Goal: Task Accomplishment & Management: Use online tool/utility

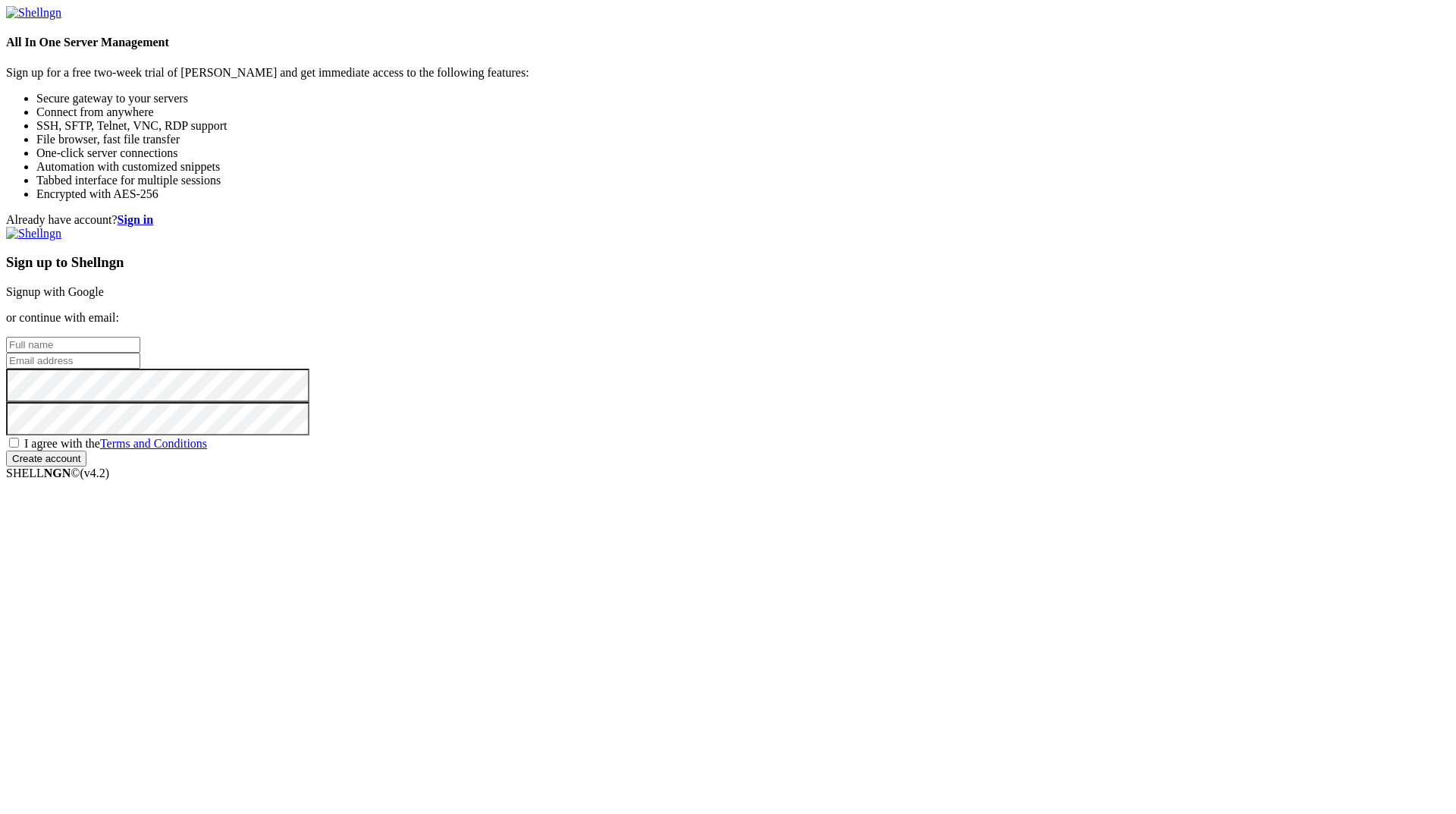
click at [140, 353] on input "text" at bounding box center [73, 345] width 135 height 16
type input "[PERSON_NAME]"
click at [140, 368] on input "email" at bounding box center [73, 361] width 135 height 16
paste input "[EMAIL_ADDRESS][DOMAIN_NAME]"
type input "[EMAIL_ADDRESS][DOMAIN_NAME]"
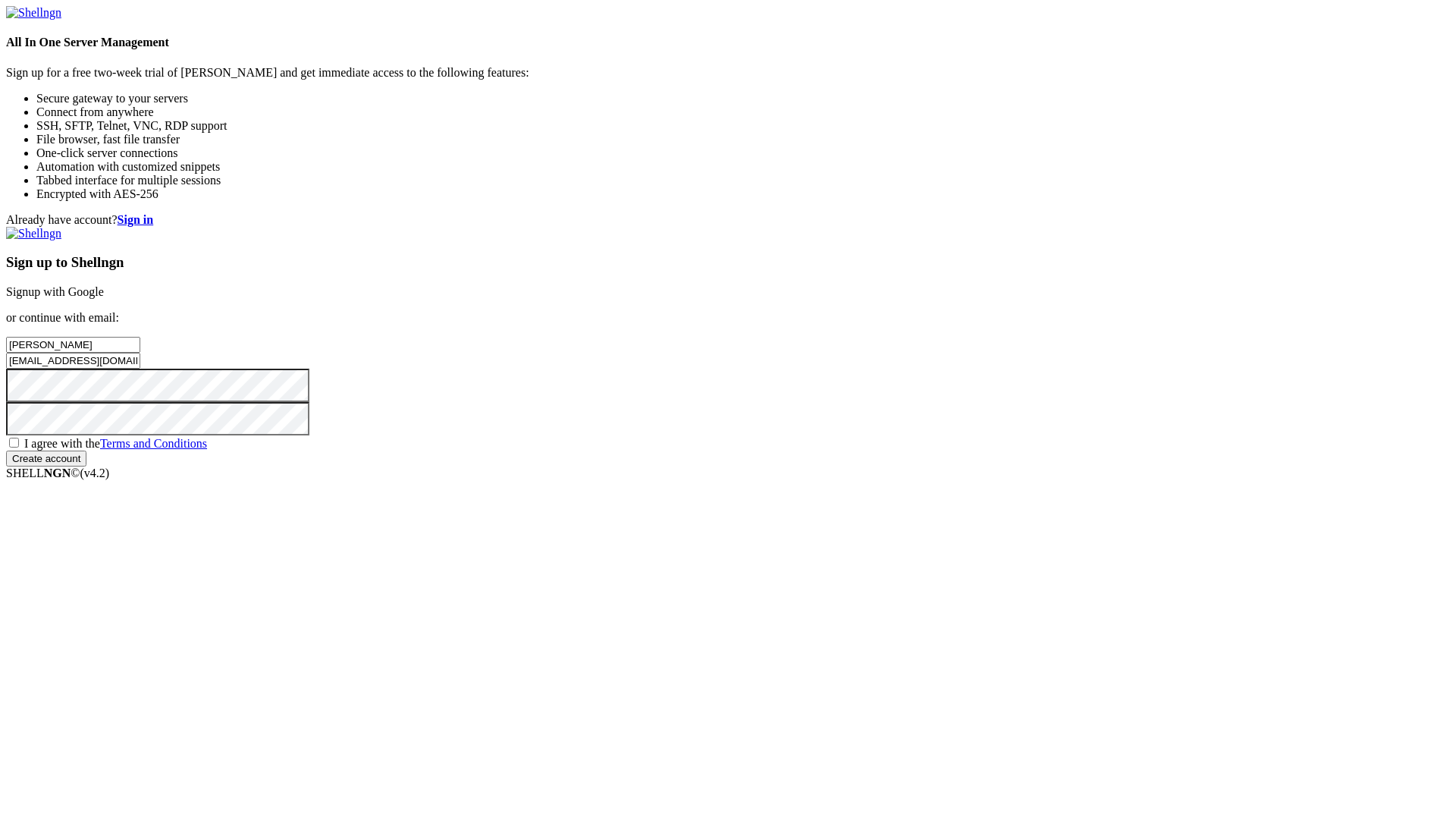
click at [207, 450] on span "I agree with the Terms and Conditions" at bounding box center [116, 443] width 183 height 13
click at [19, 447] on input "I agree with the Terms and Conditions" at bounding box center [14, 442] width 10 height 10
checkbox input "true"
click at [87, 466] on input "Create account" at bounding box center [46, 458] width 80 height 16
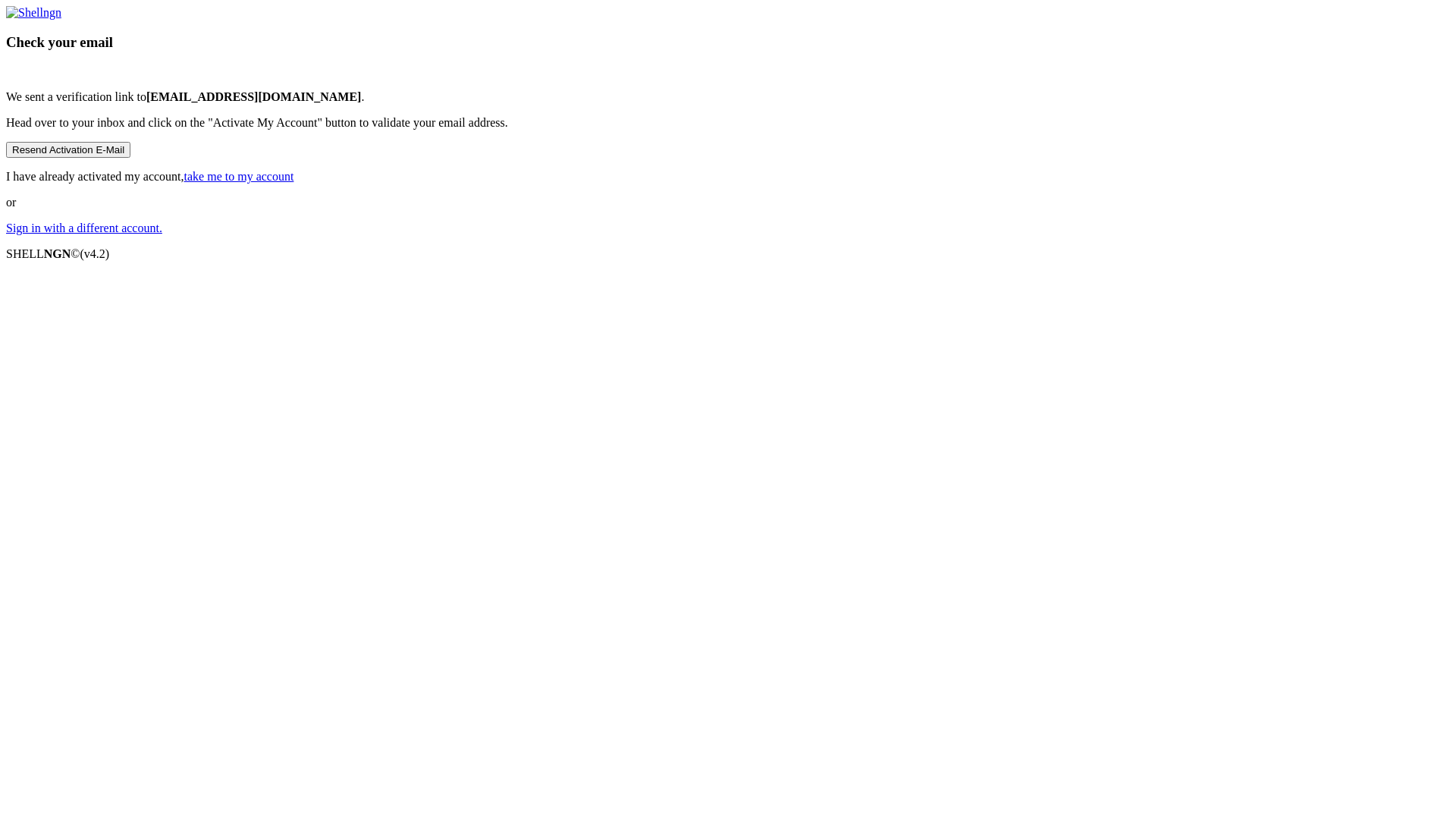
click at [294, 183] on link "take me to my account" at bounding box center [239, 176] width 110 height 13
click at [732, 235] on p "Sign in with a different account." at bounding box center [728, 228] width 1443 height 13
click at [715, 235] on p "Sign in with a different account." at bounding box center [728, 228] width 1443 height 13
click at [162, 235] on link "Sign in with a different account." at bounding box center [84, 228] width 156 height 13
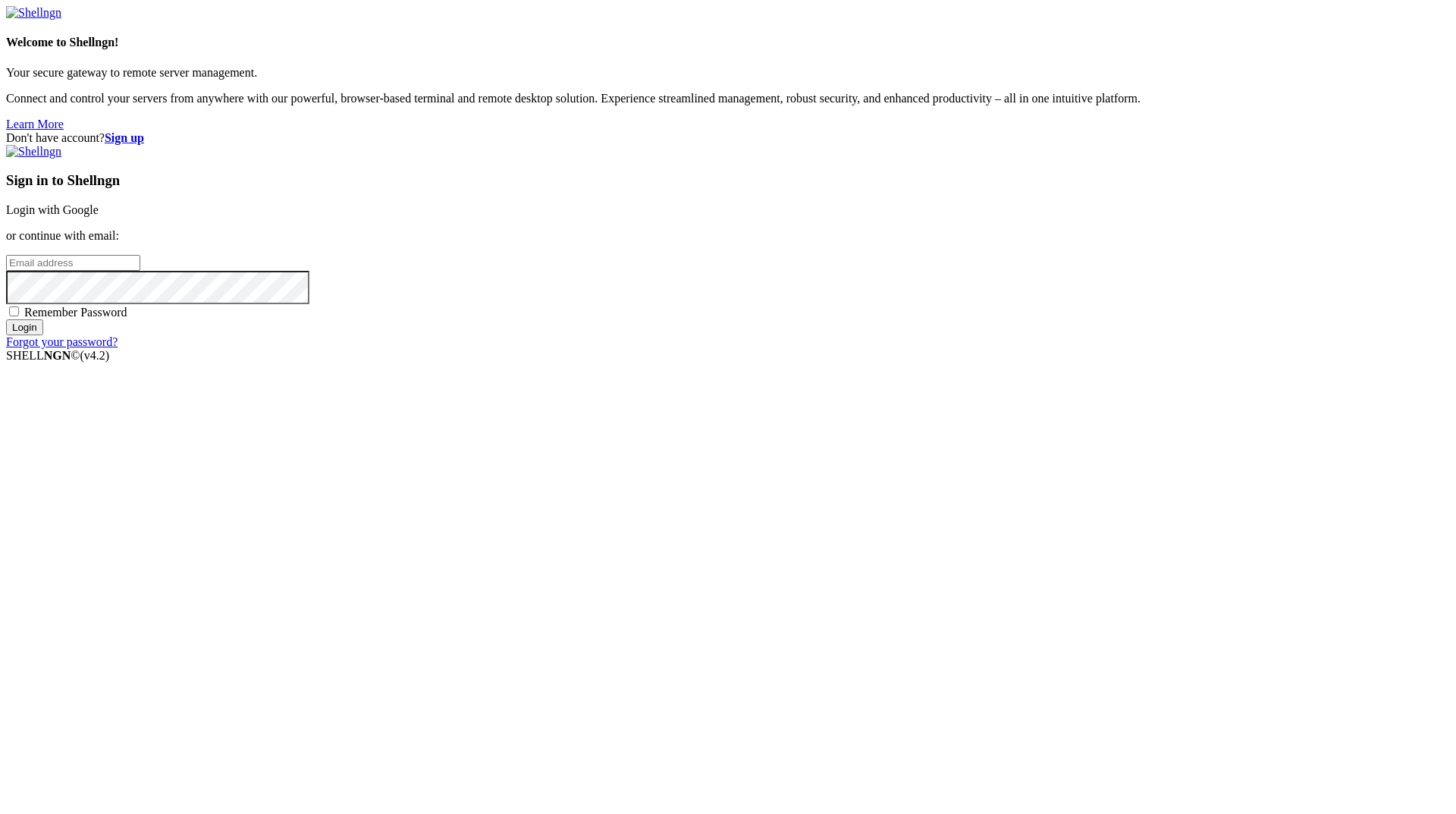
click at [140, 271] on input "email" at bounding box center [73, 263] width 135 height 16
paste input "[EMAIL_ADDRESS][DOMAIN_NAME]"
type input "[EMAIL_ADDRESS][DOMAIN_NAME]"
click at [6, 320] on input "Login" at bounding box center [24, 327] width 37 height 16
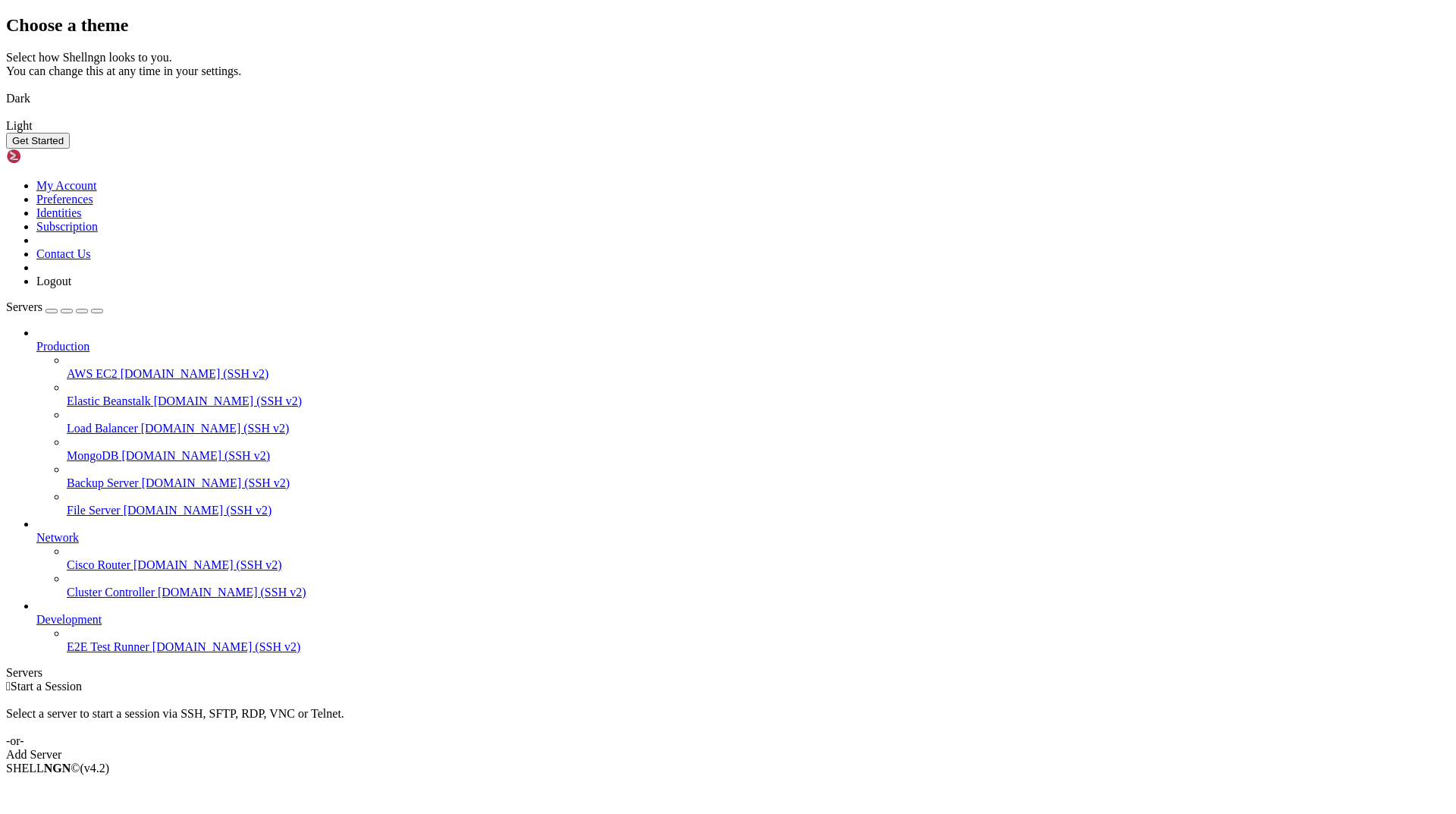
click at [6, 89] on img at bounding box center [6, 89] width 0 height 0
click at [70, 149] on button "Get Started" at bounding box center [38, 141] width 64 height 16
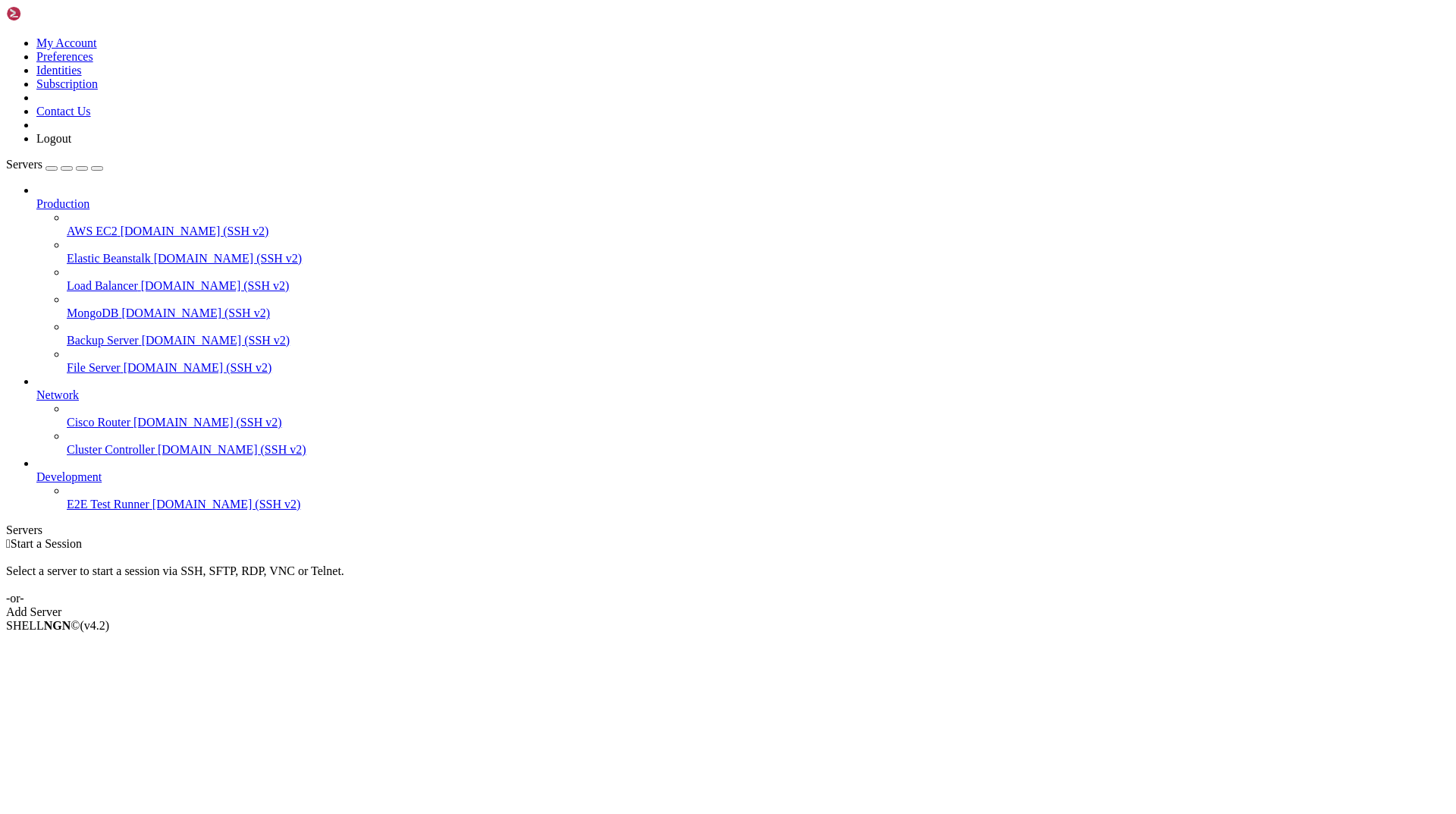
click at [107, 510] on span "E2E Test Runner" at bounding box center [108, 504] width 83 height 13
click at [805, 605] on div "Add Server" at bounding box center [728, 612] width 1443 height 13
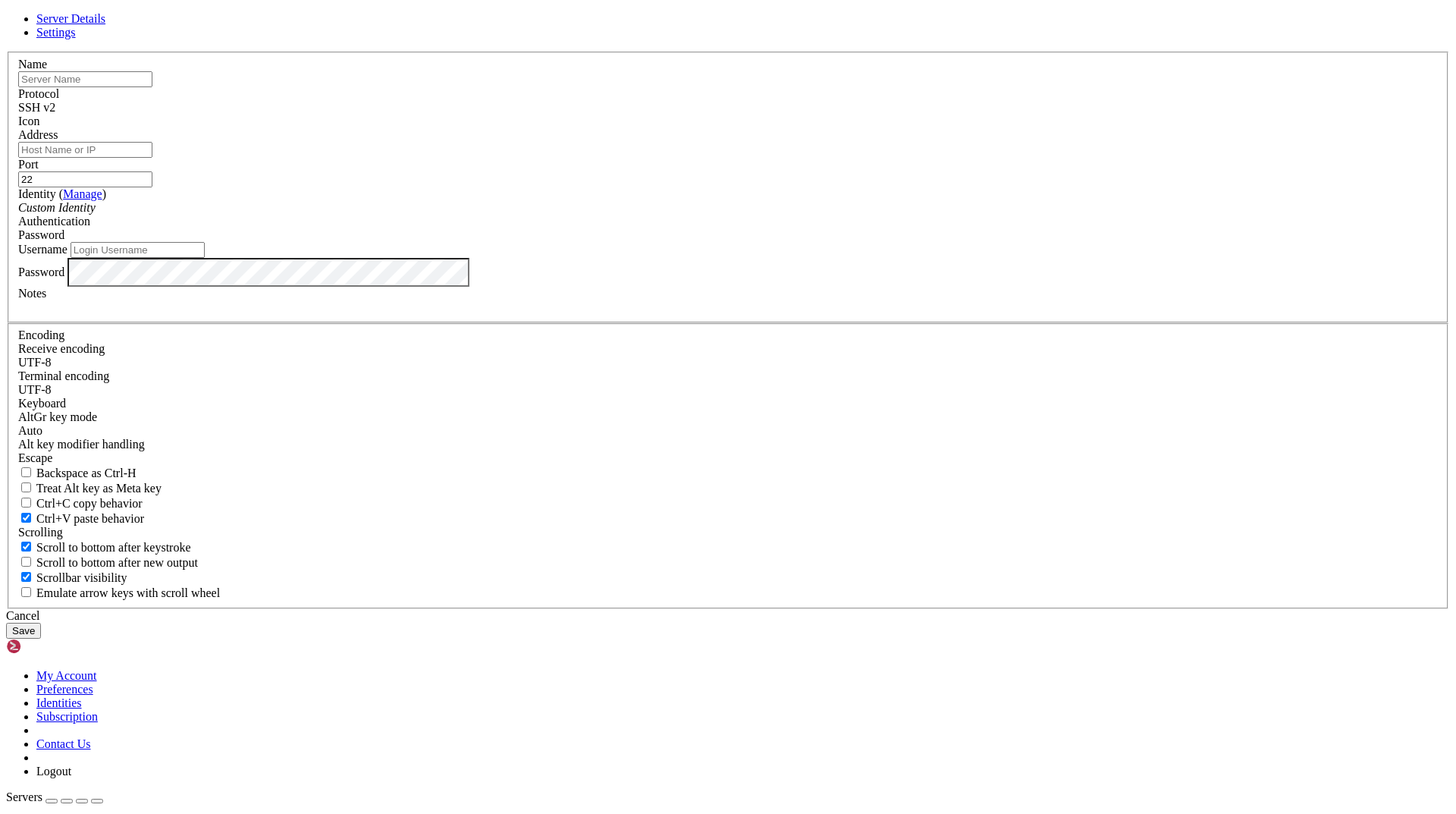
click at [1203, 409] on div "Server Details Settings Name Protocol SSH v2 Icon" at bounding box center [728, 325] width 1443 height 627
click at [153, 87] on input "text" at bounding box center [85, 80] width 135 height 16
type input "sdsd"
click at [153, 157] on input "Address" at bounding box center [85, 150] width 135 height 16
paste input "[TECHNICAL_ID]"
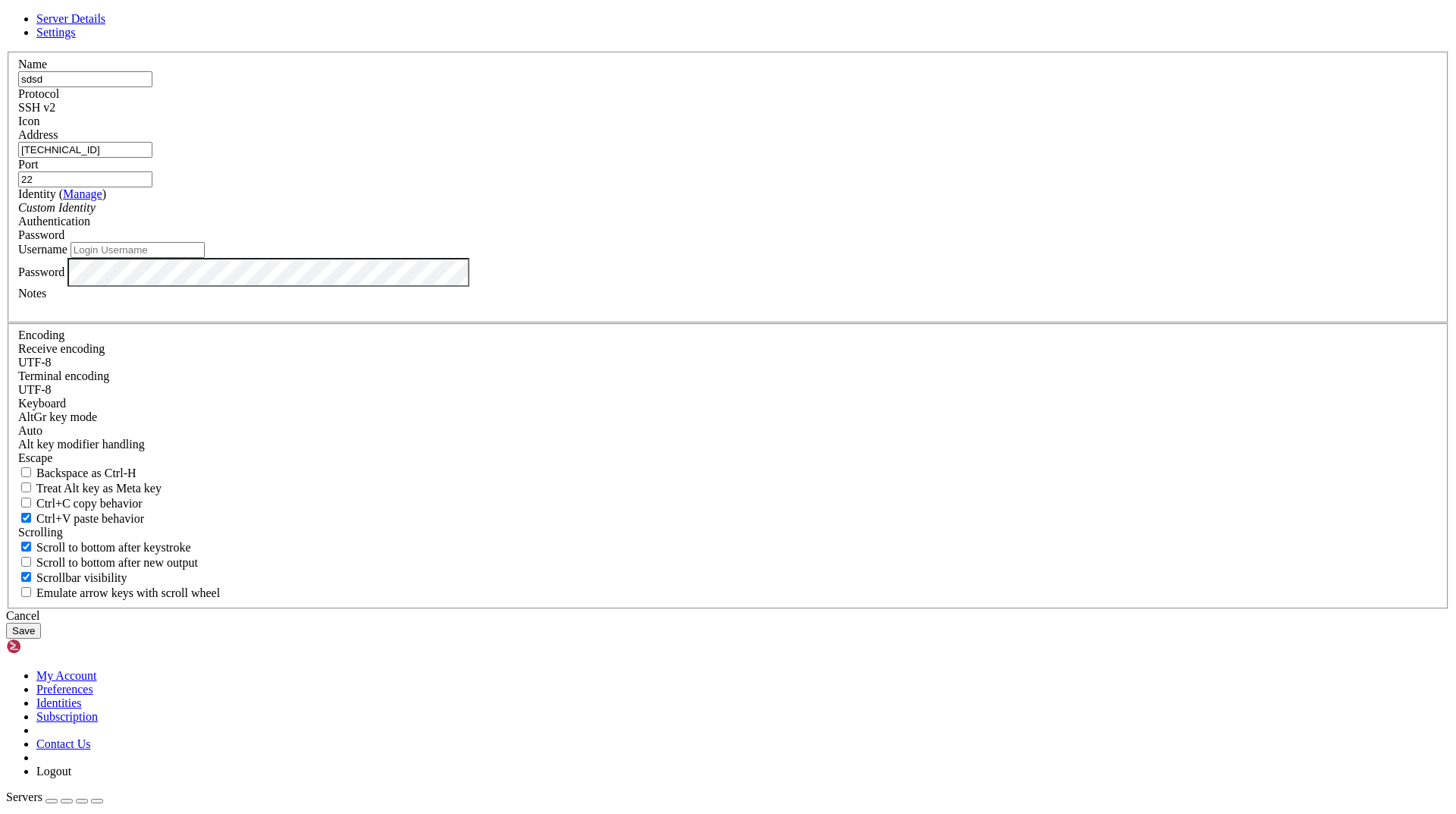
type input "[TECHNICAL_ID]"
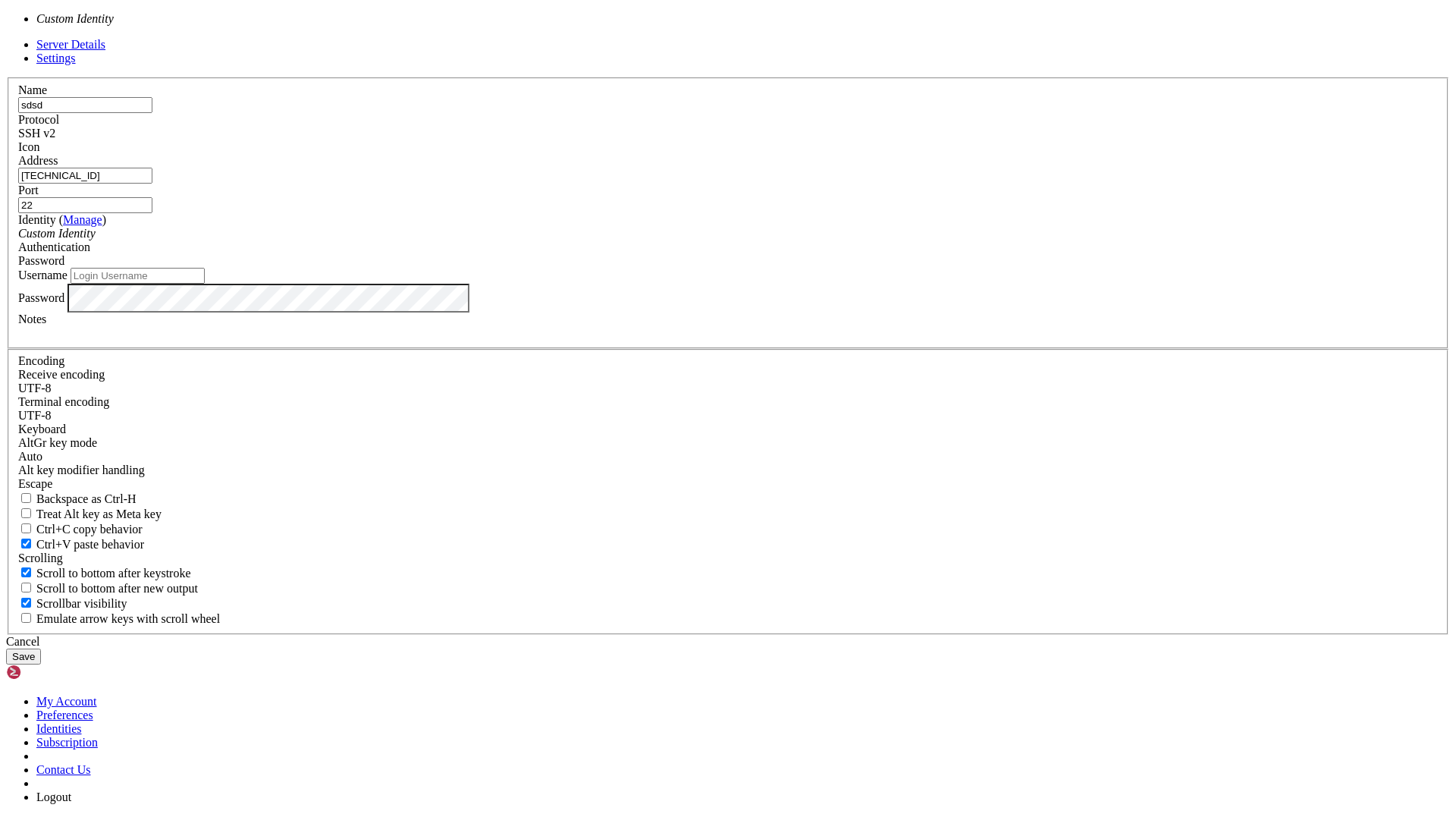
click at [620, 240] on div "Custom Identity" at bounding box center [727, 233] width 1419 height 13
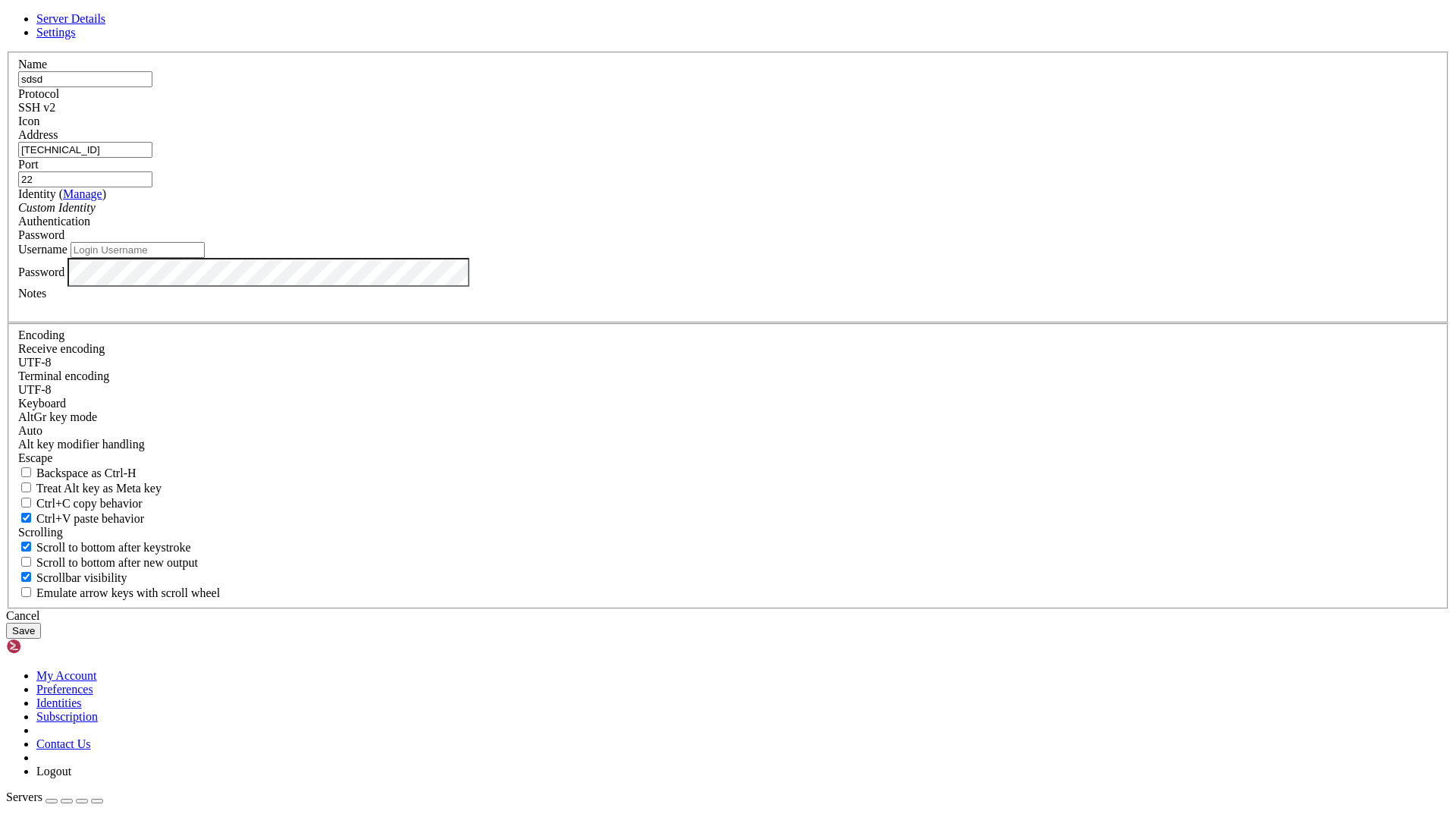
click at [619, 215] on div "Custom Identity" at bounding box center [727, 207] width 1419 height 13
click at [65, 241] on span "Password" at bounding box center [41, 235] width 46 height 13
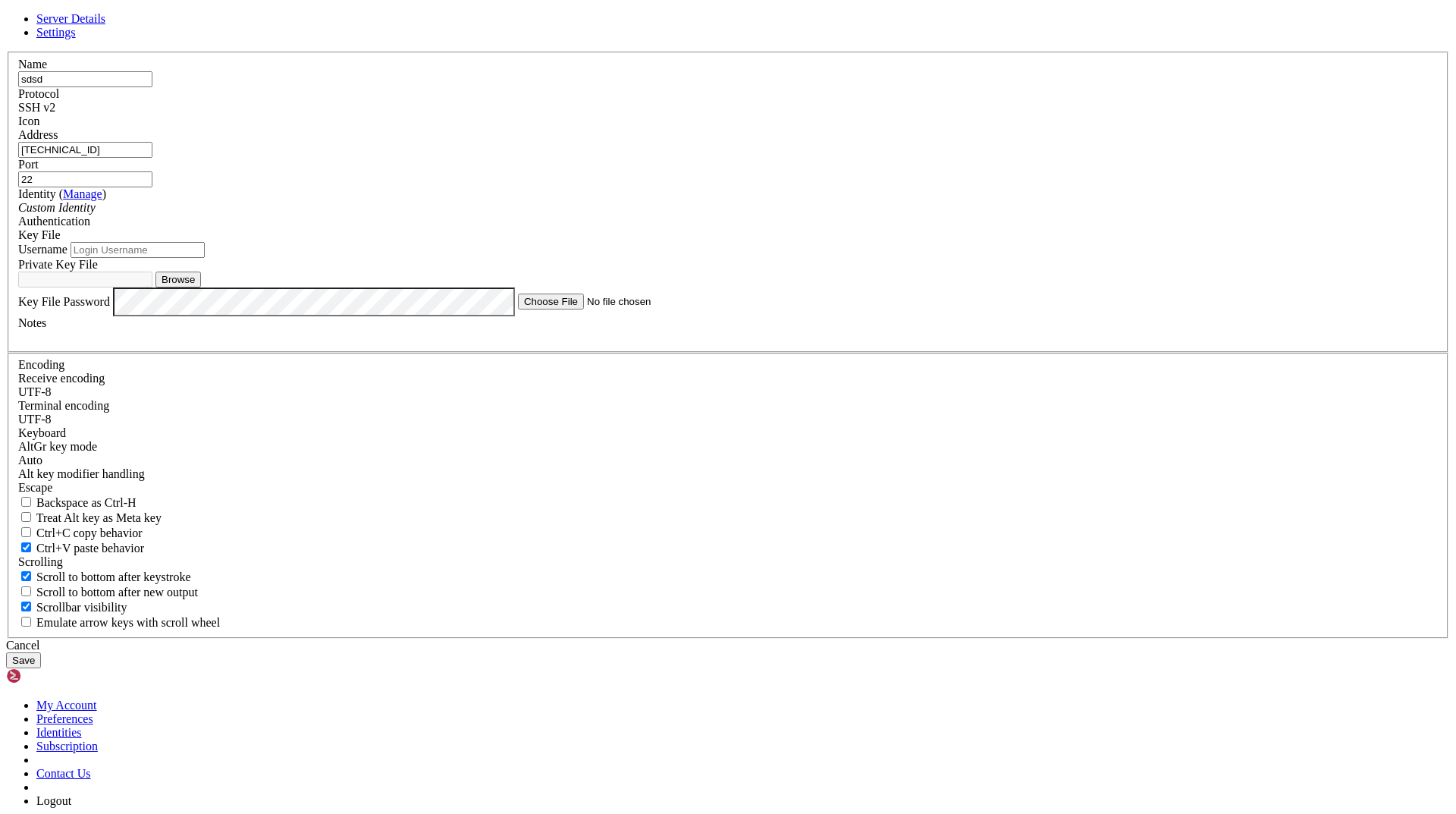
click at [205, 258] on input "Username" at bounding box center [138, 250] width 135 height 16
type input "ubuntu"
click at [201, 287] on button "Browse" at bounding box center [178, 279] width 46 height 16
type input "123.ppk"
click at [41, 652] on button "Save" at bounding box center [24, 660] width 35 height 16
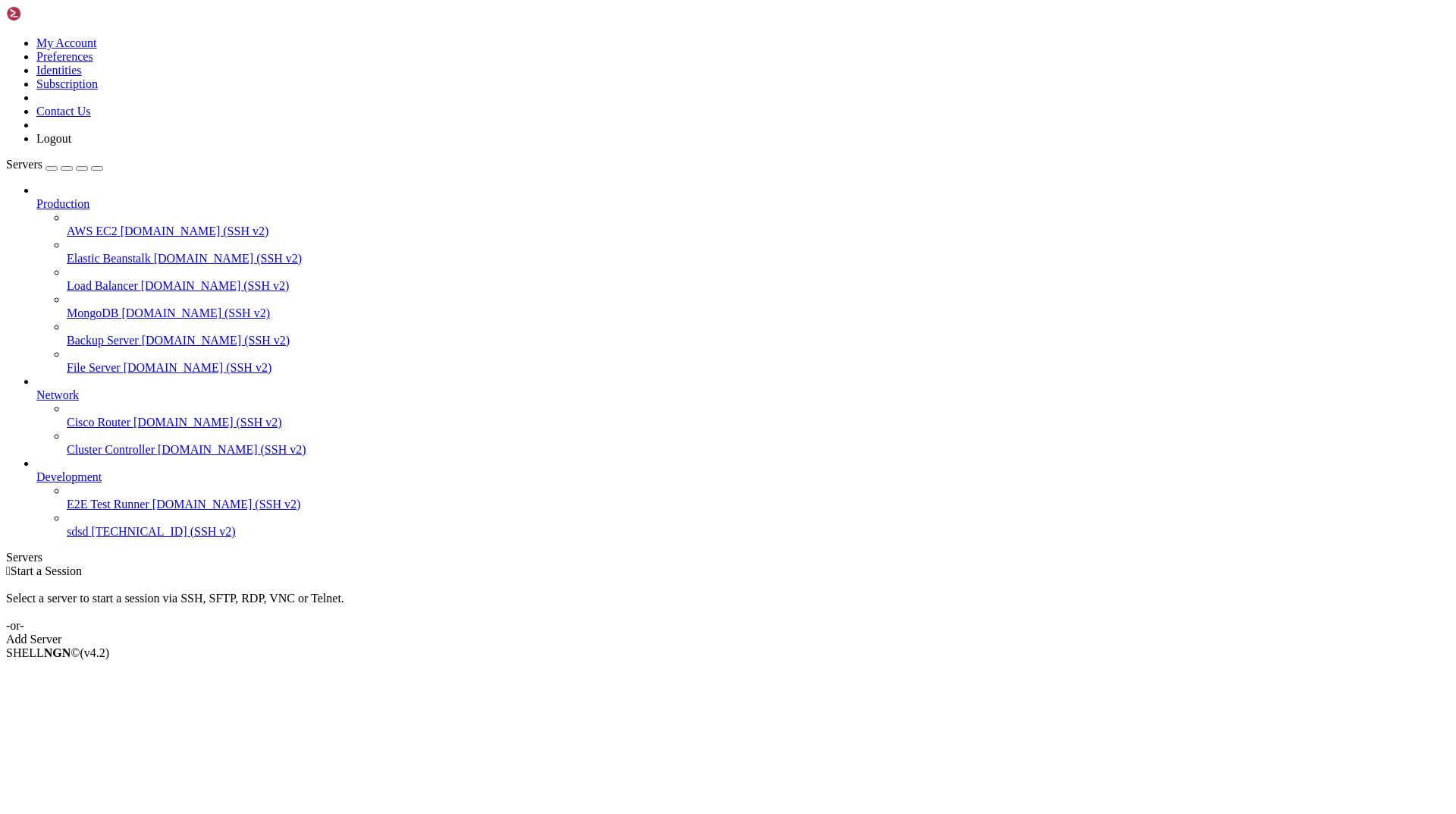
click at [67, 538] on span "sdsd" at bounding box center [77, 531] width 21 height 13
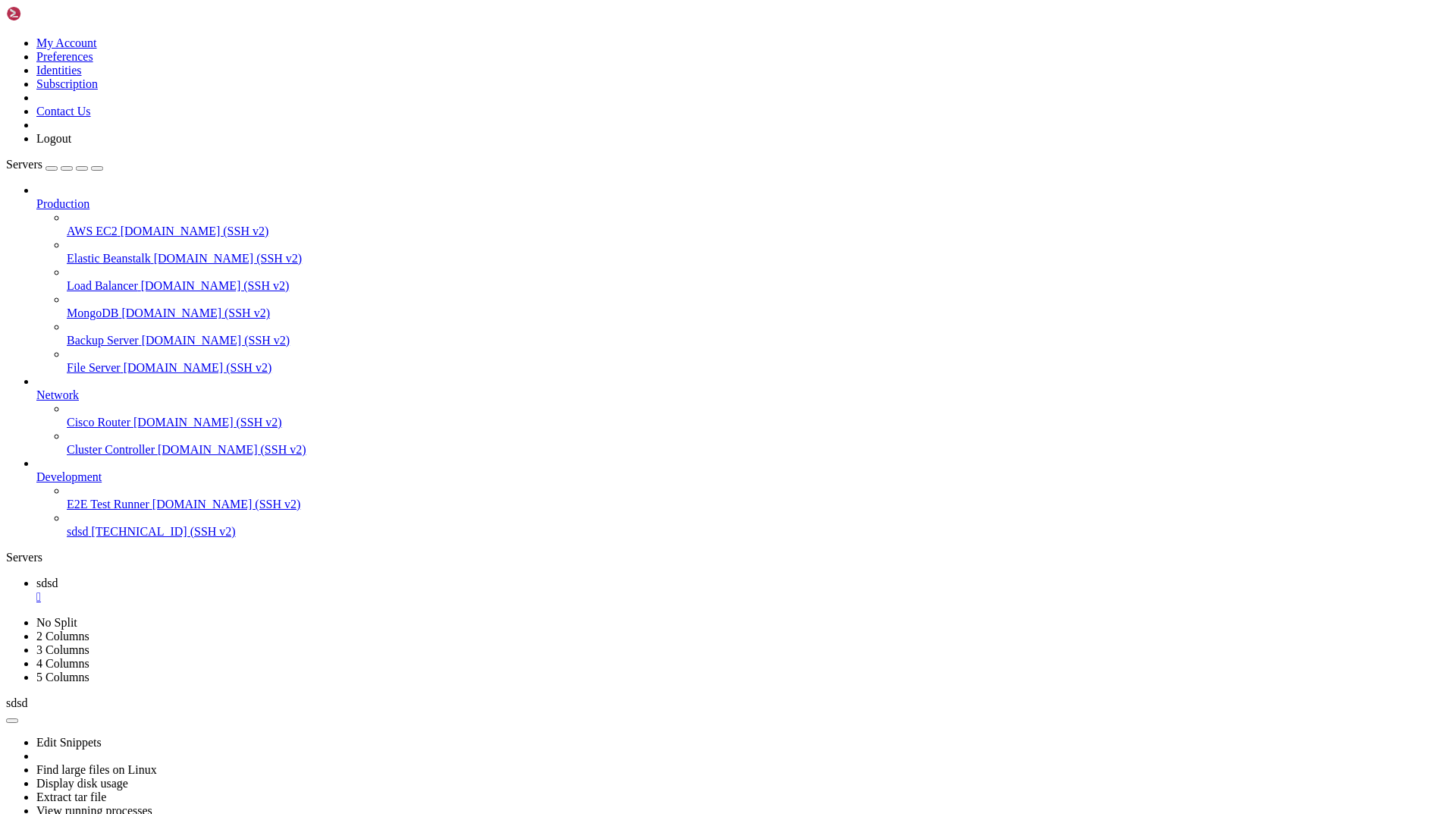
click at [18, 718] on button "button" at bounding box center [12, 720] width 12 height 5
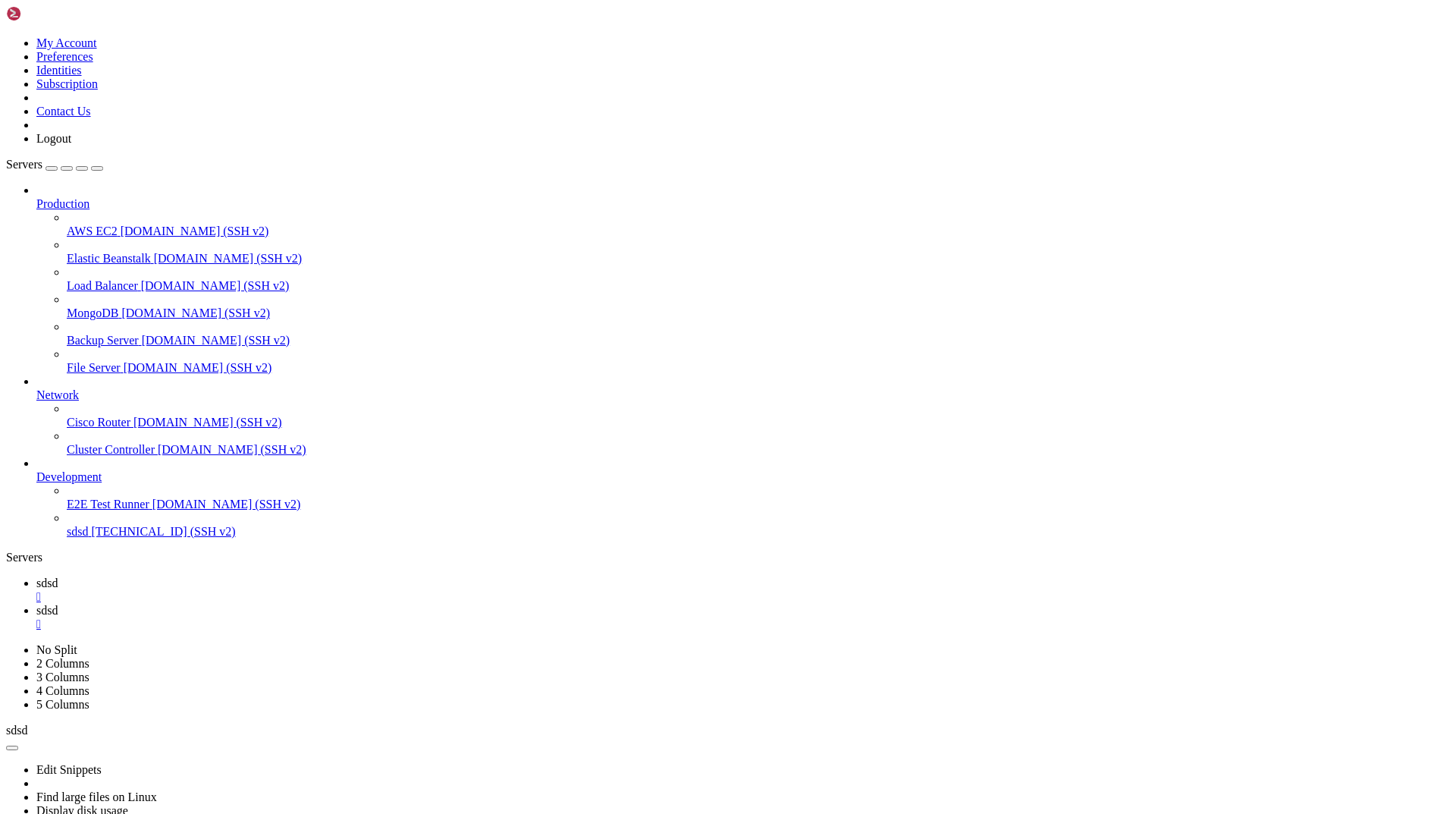
click at [330, 617] on div "" at bounding box center [743, 623] width 1414 height 13
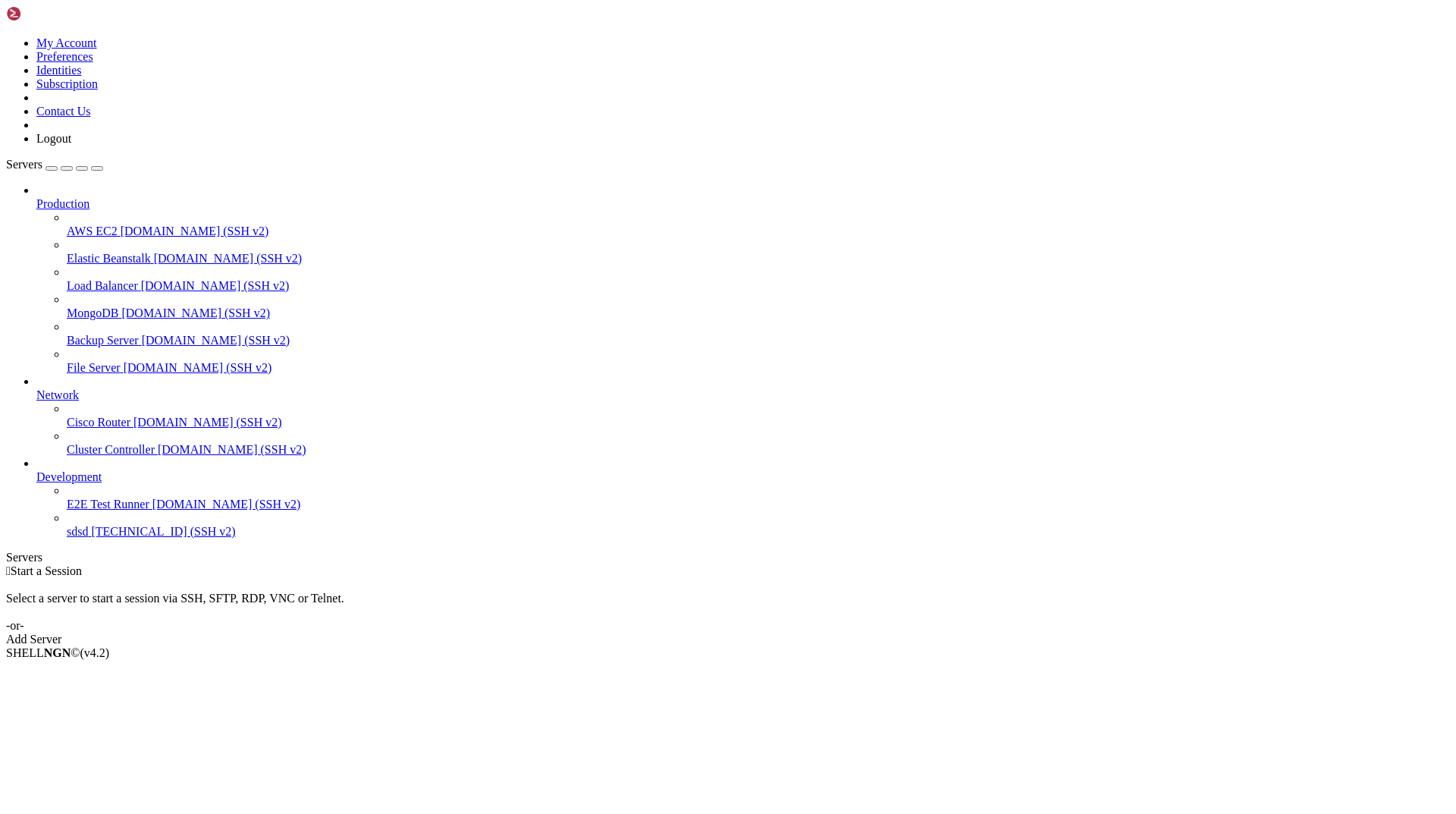
click at [88, 538] on span "sdsd" at bounding box center [77, 531] width 21 height 13
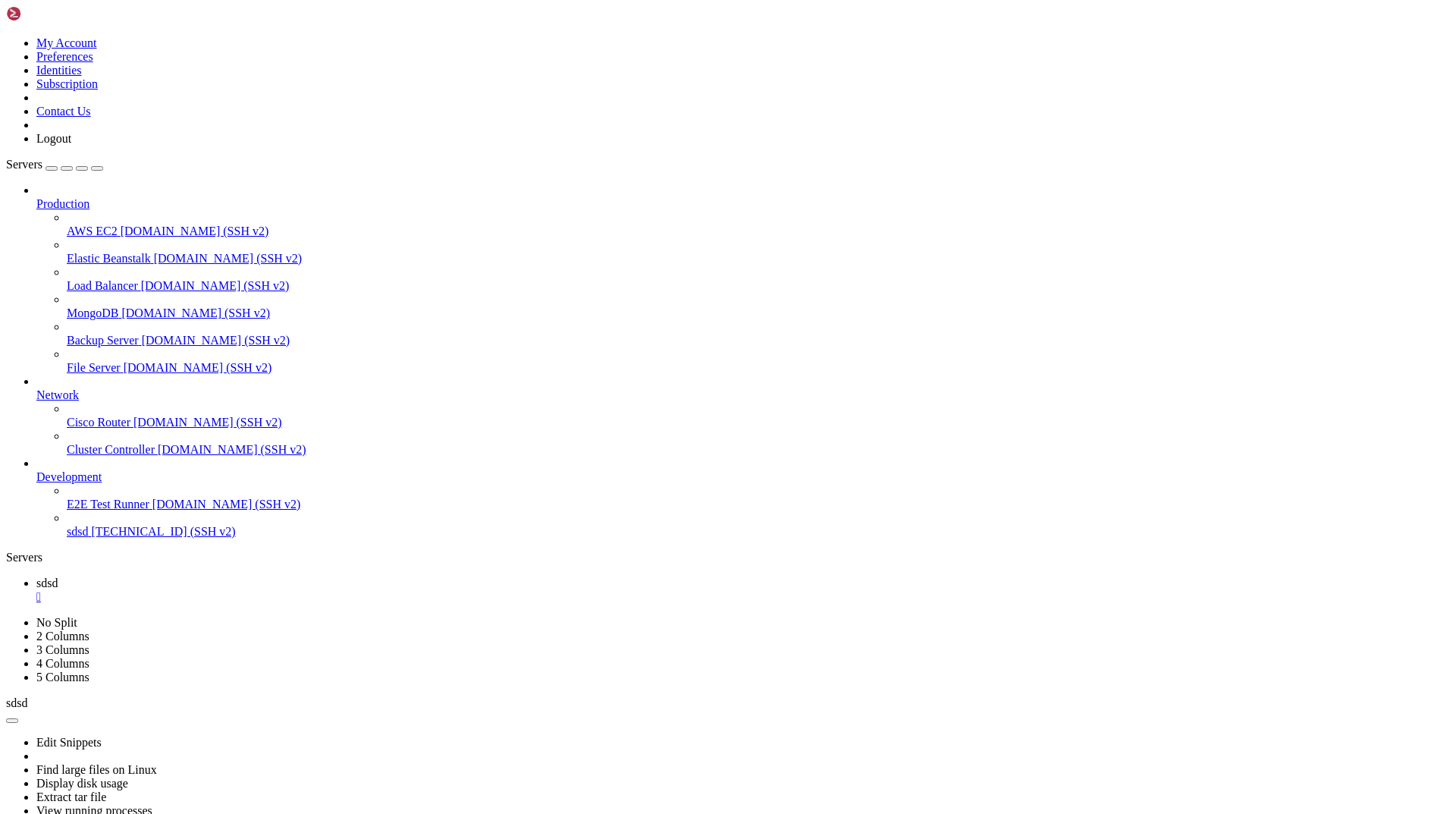
click at [57, 576] on span "sdsd" at bounding box center [46, 583] width 21 height 13
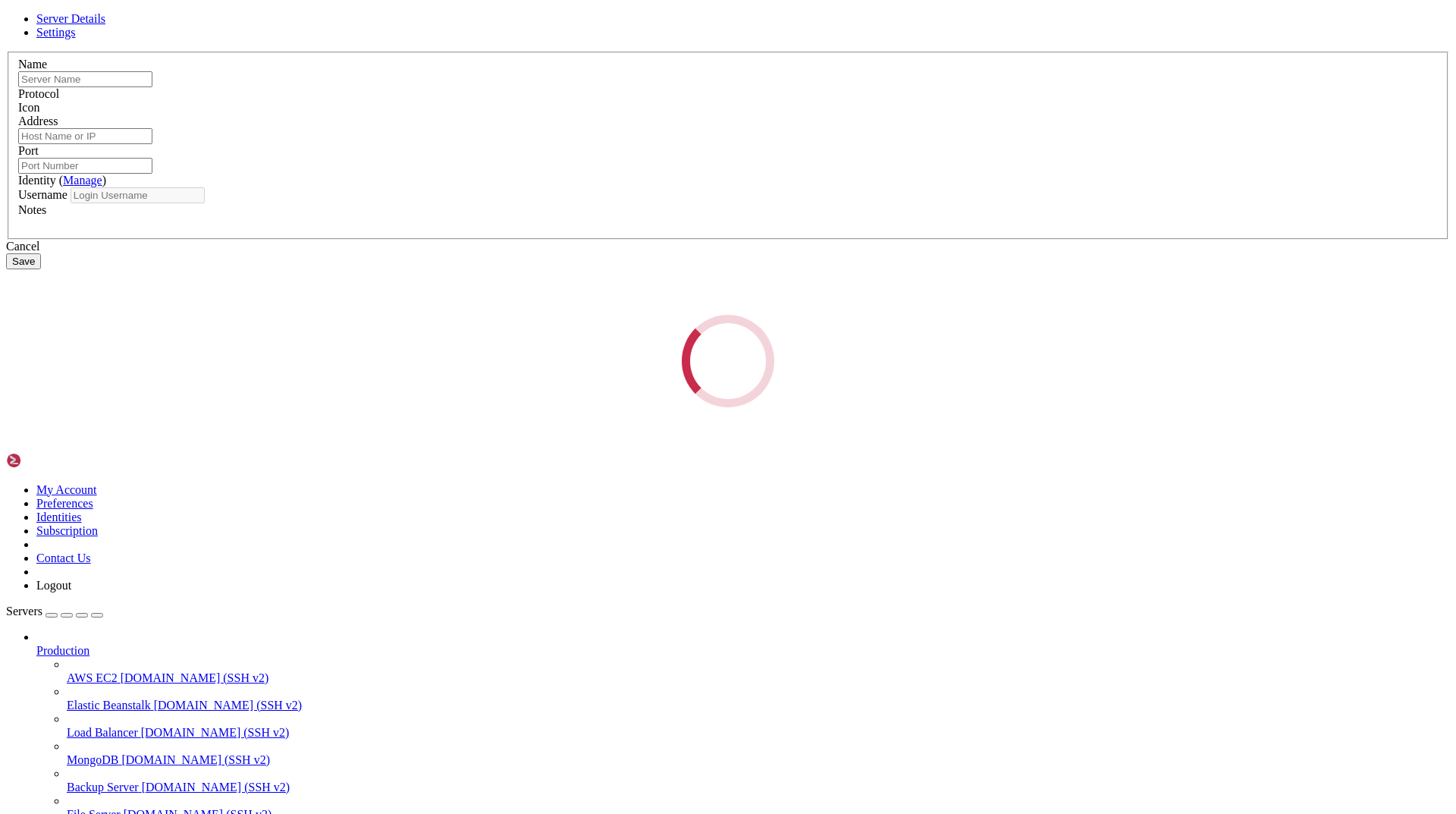
type input "sdsd"
type input "[TECHNICAL_ID]"
type input "22"
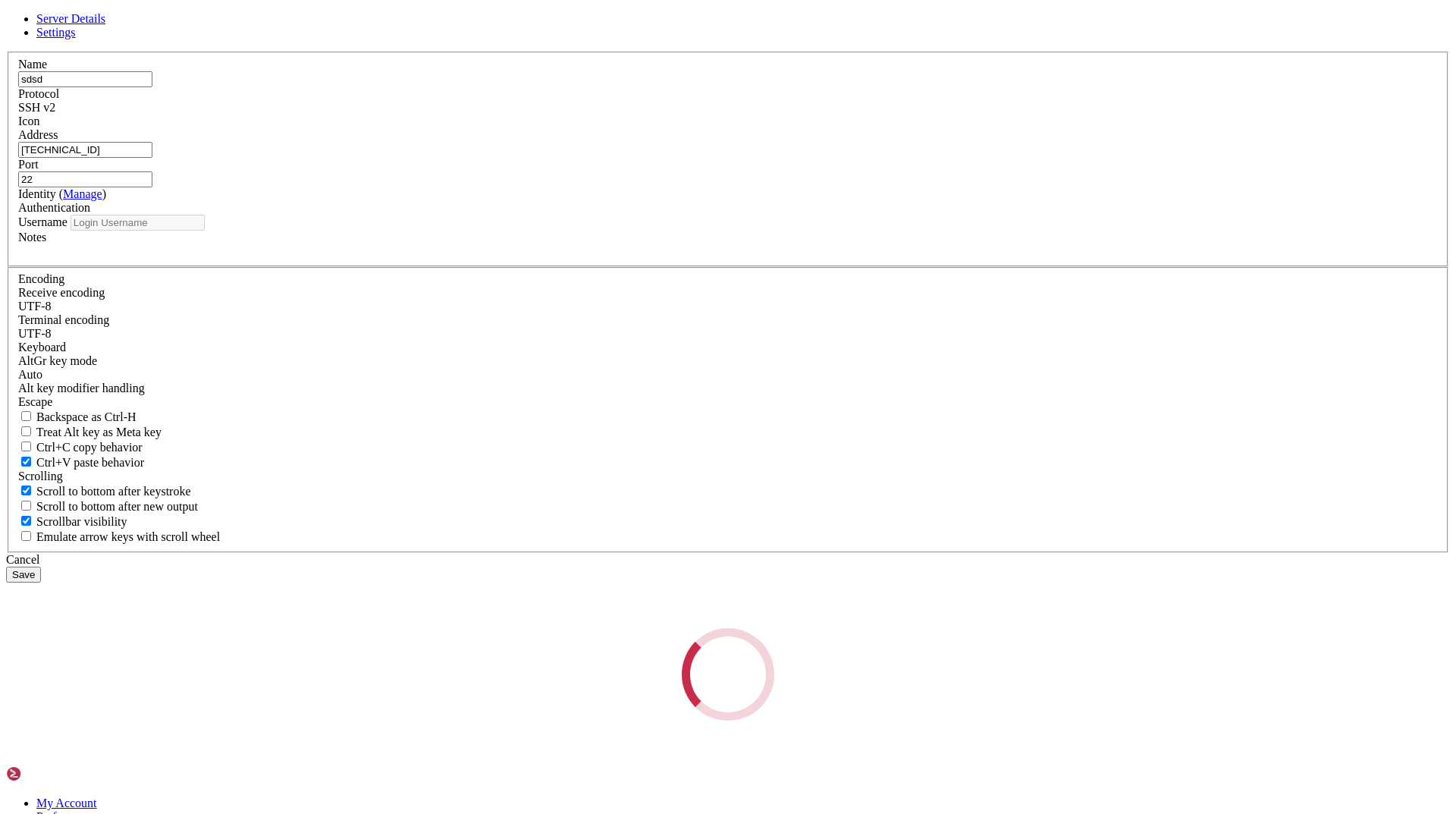
type input "ubuntu"
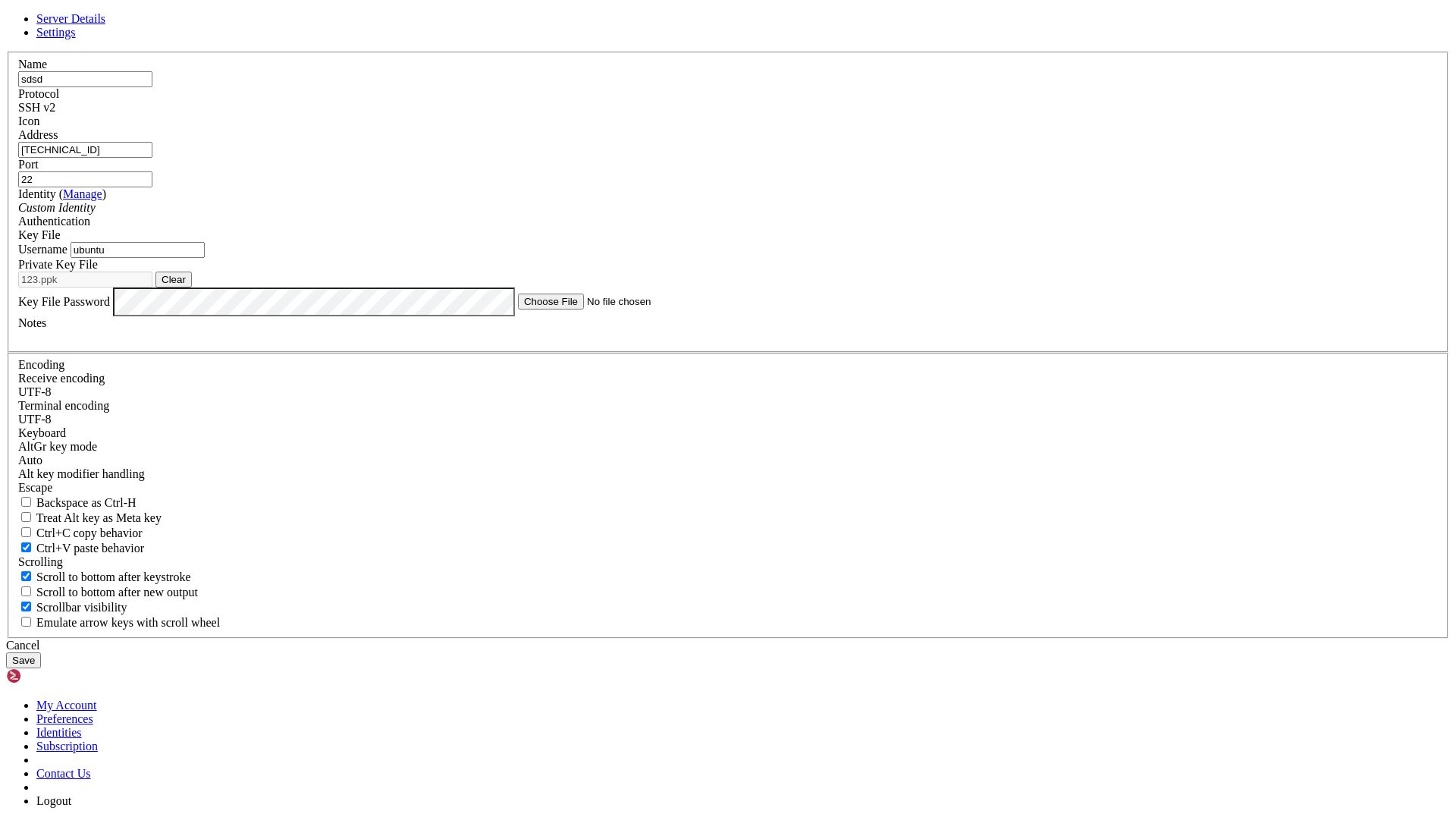
click at [192, 287] on button "Clear" at bounding box center [173, 279] width 36 height 16
click at [201, 287] on button "Browse" at bounding box center [178, 279] width 46 height 16
type input "ssh-key-2025-09-14.key"
click at [41, 652] on button "Save" at bounding box center [24, 660] width 35 height 16
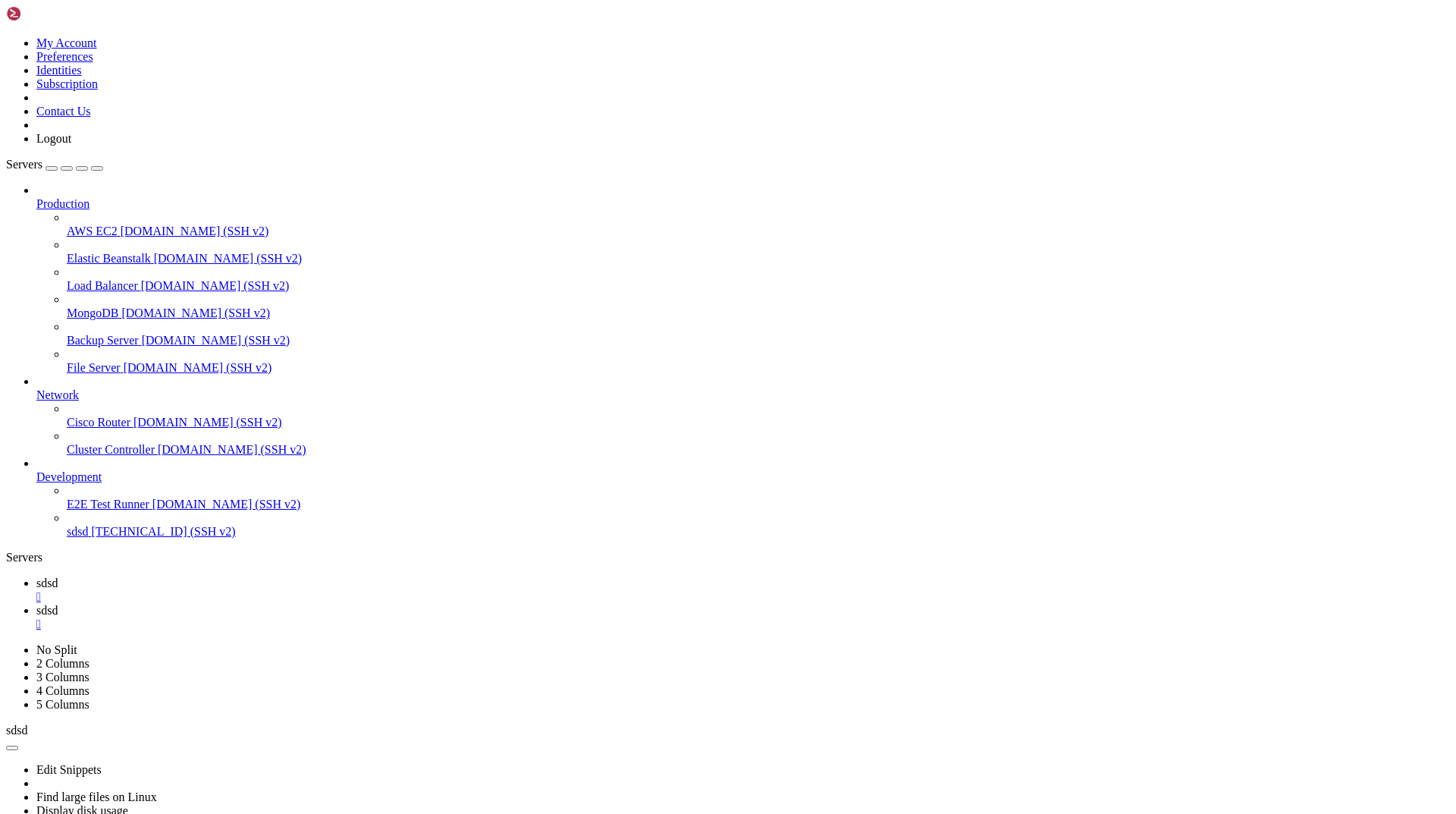
click at [297, 604] on link "sdsd " at bounding box center [743, 617] width 1414 height 28
type input "/home/ubuntu/nodejs"
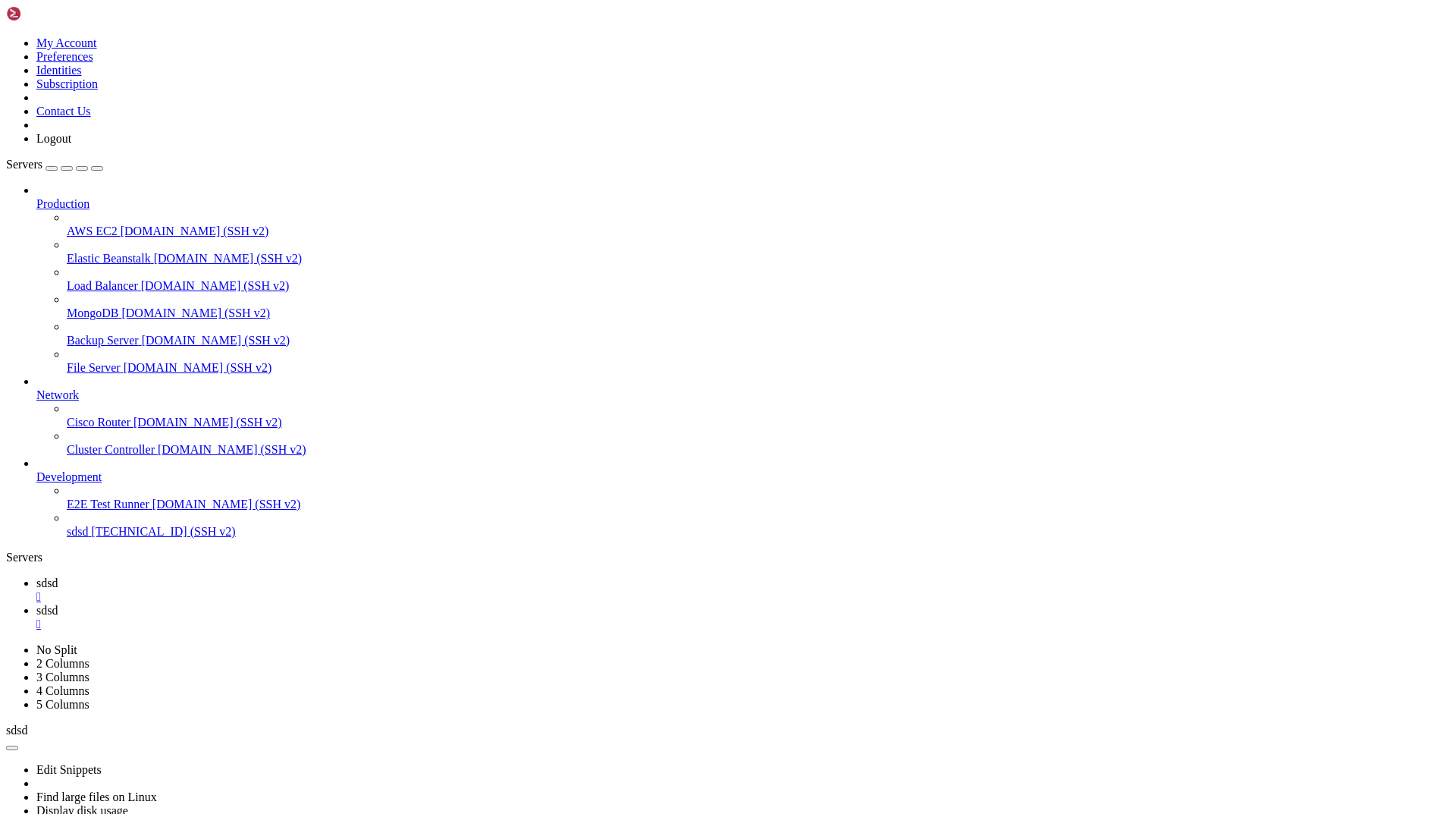
click at [1389, 185] on div "input.sqlite 8 MB Complete" at bounding box center [728, 407] width 1456 height 814
click at [153, 42] on div "input.sqlite 8 MB Complete" at bounding box center [76, 21] width 152 height 41
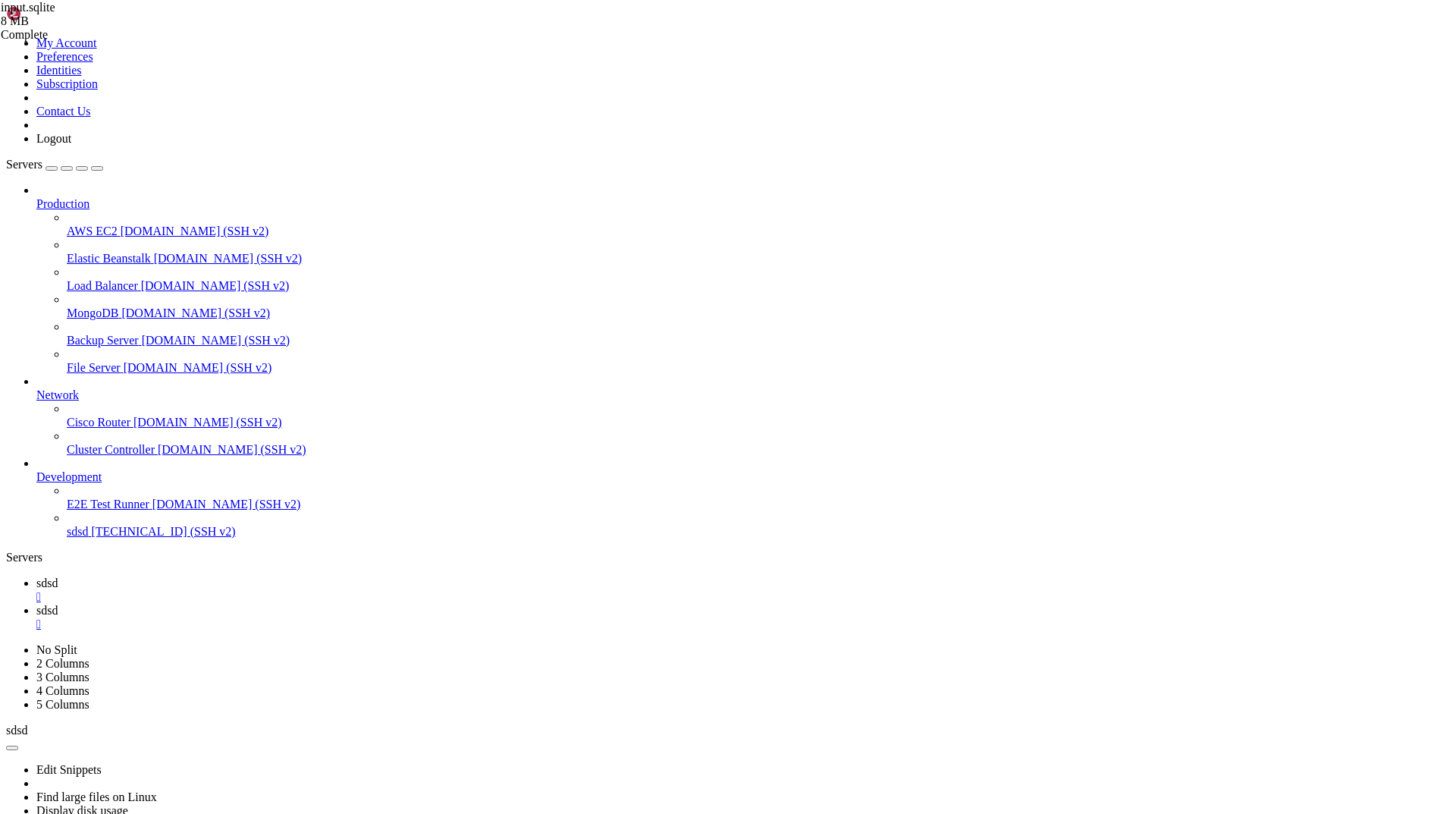
click at [1, 13] on icon at bounding box center [1, 7] width 0 height 13
